Goal: Information Seeking & Learning: Understand process/instructions

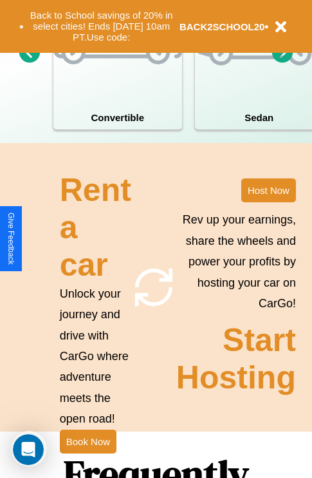
scroll to position [1560, 0]
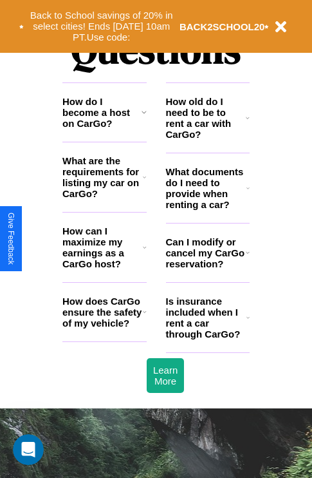
click at [207, 269] on h3 "Can I modify or cancel my CarGo reservation?" at bounding box center [206, 252] width 80 height 33
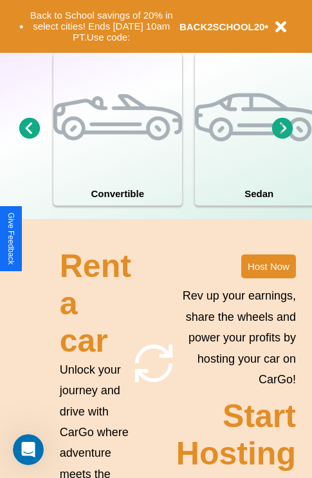
scroll to position [827, 0]
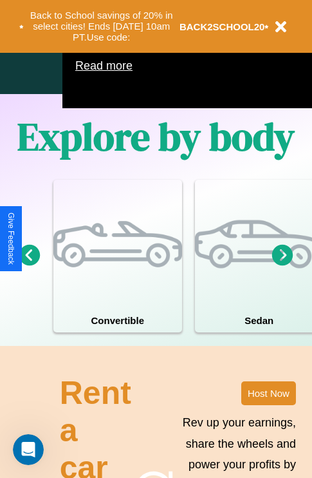
click at [283, 265] on icon at bounding box center [282, 254] width 21 height 21
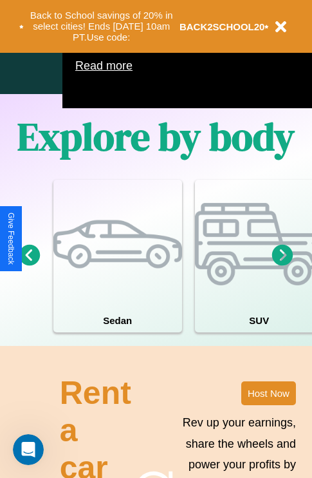
click at [283, 265] on icon at bounding box center [282, 254] width 21 height 21
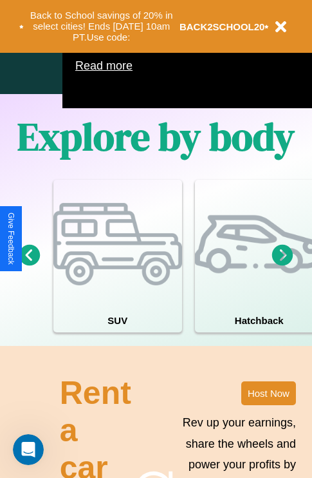
click at [283, 265] on icon at bounding box center [282, 254] width 21 height 21
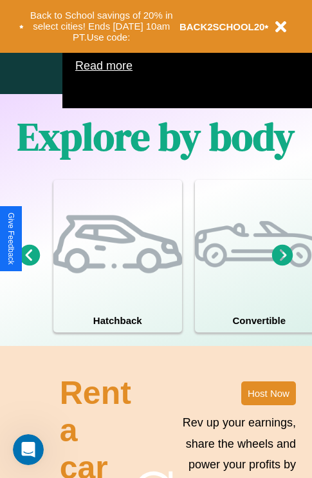
click at [29, 265] on icon at bounding box center [29, 254] width 21 height 21
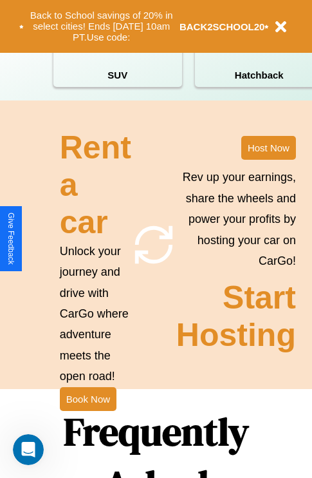
scroll to position [1254, 0]
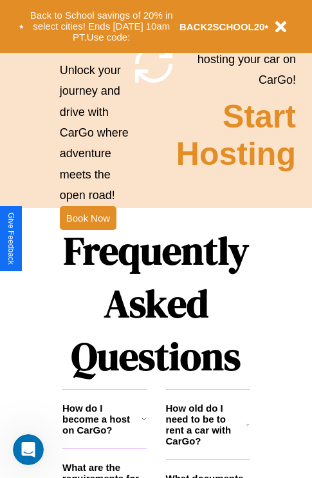
click at [88, 239] on h1 "Frequently Asked Questions" at bounding box center [155, 303] width 187 height 171
